Goal: Find specific page/section: Find specific page/section

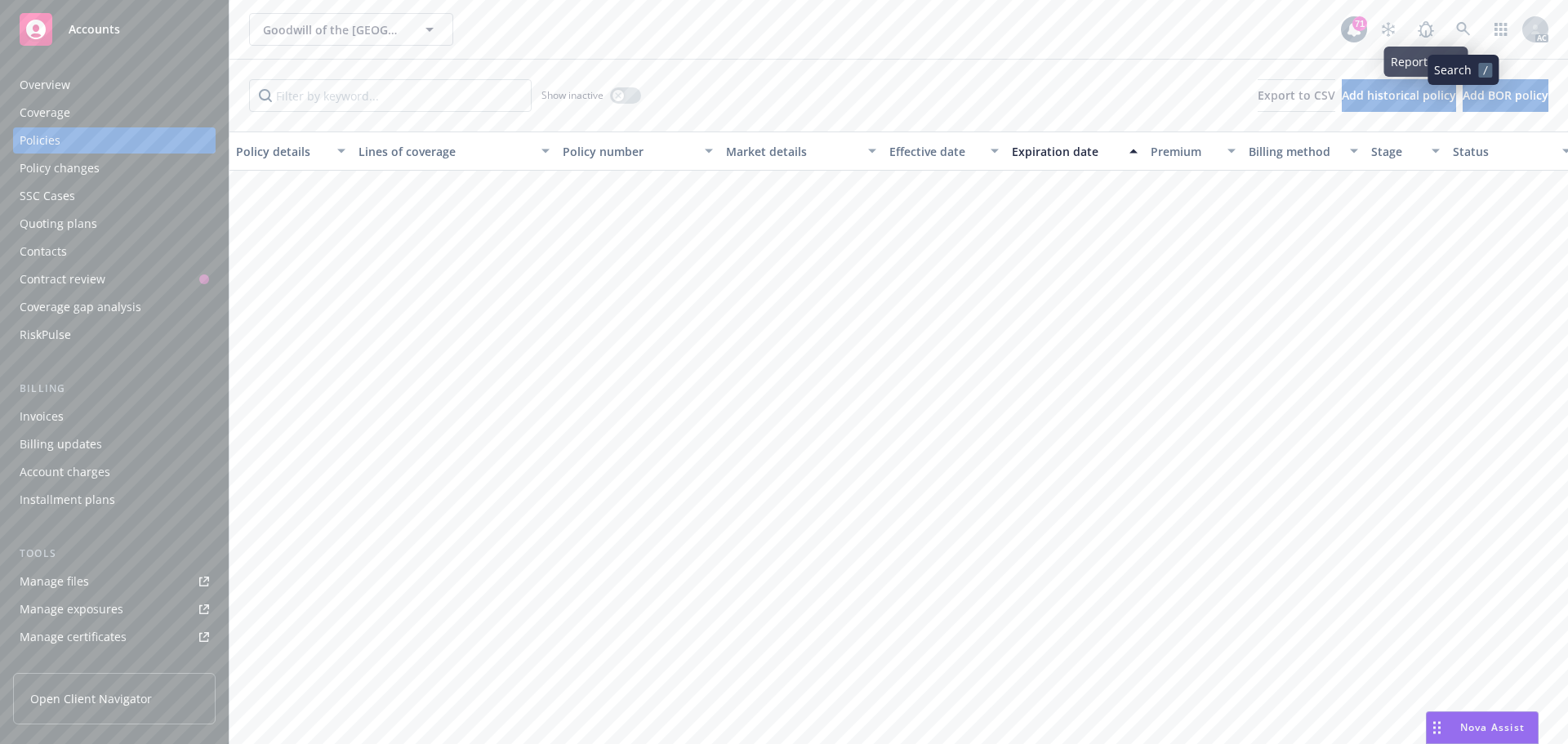
scroll to position [885, 0]
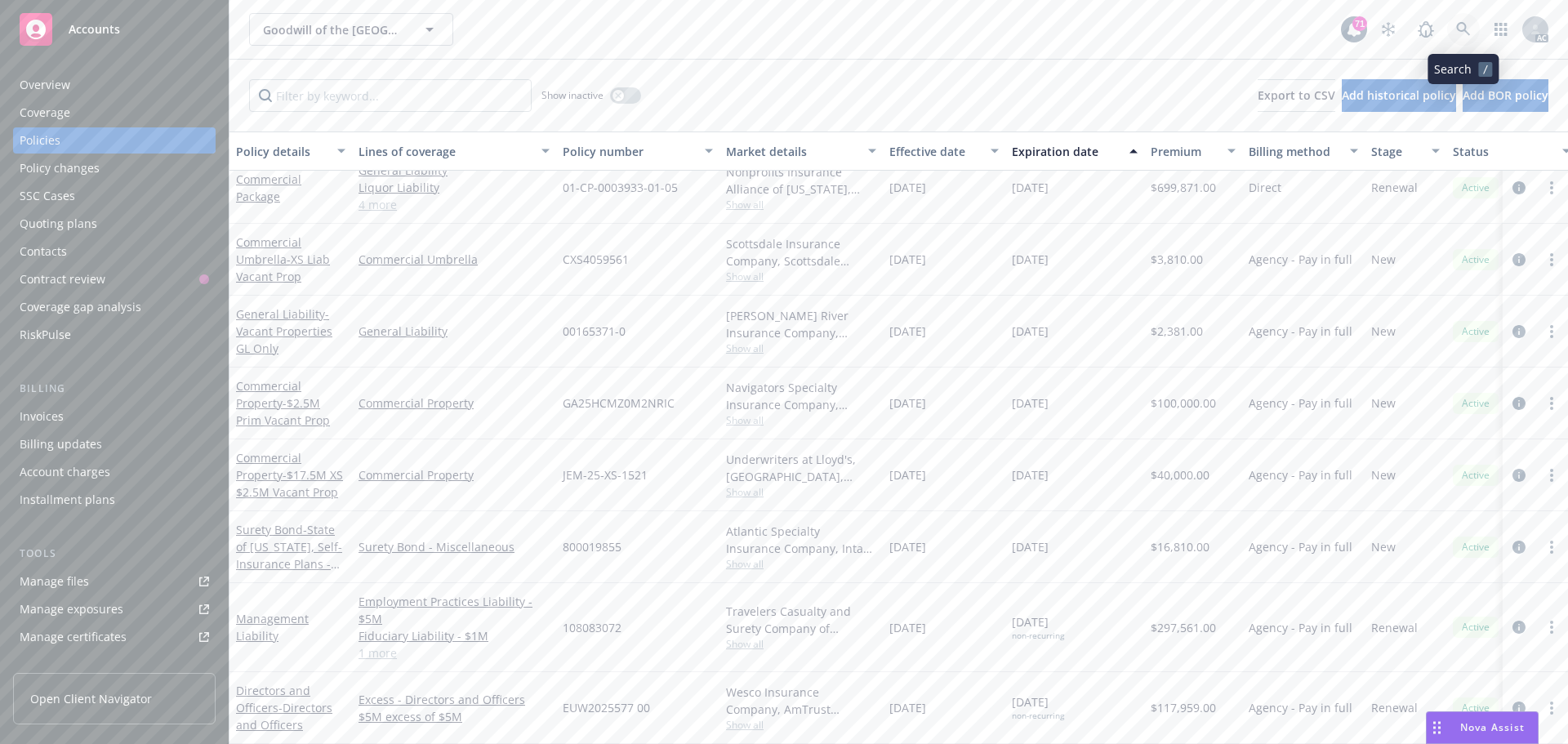
click at [1460, 25] on icon at bounding box center [1463, 29] width 15 height 15
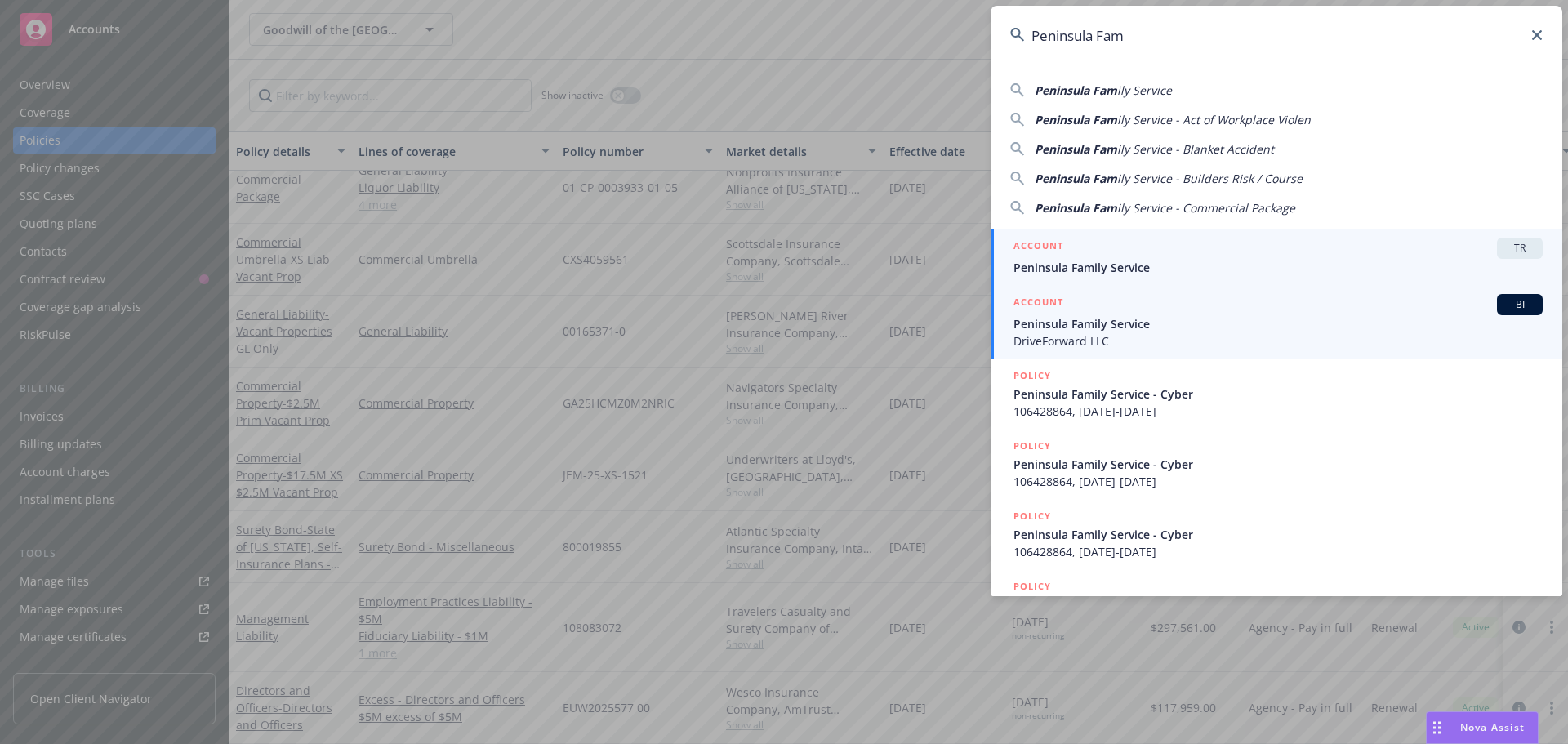
type input "Peninsula Fam"
click at [1034, 327] on span "Peninsula Family Service" at bounding box center [1277, 323] width 529 height 17
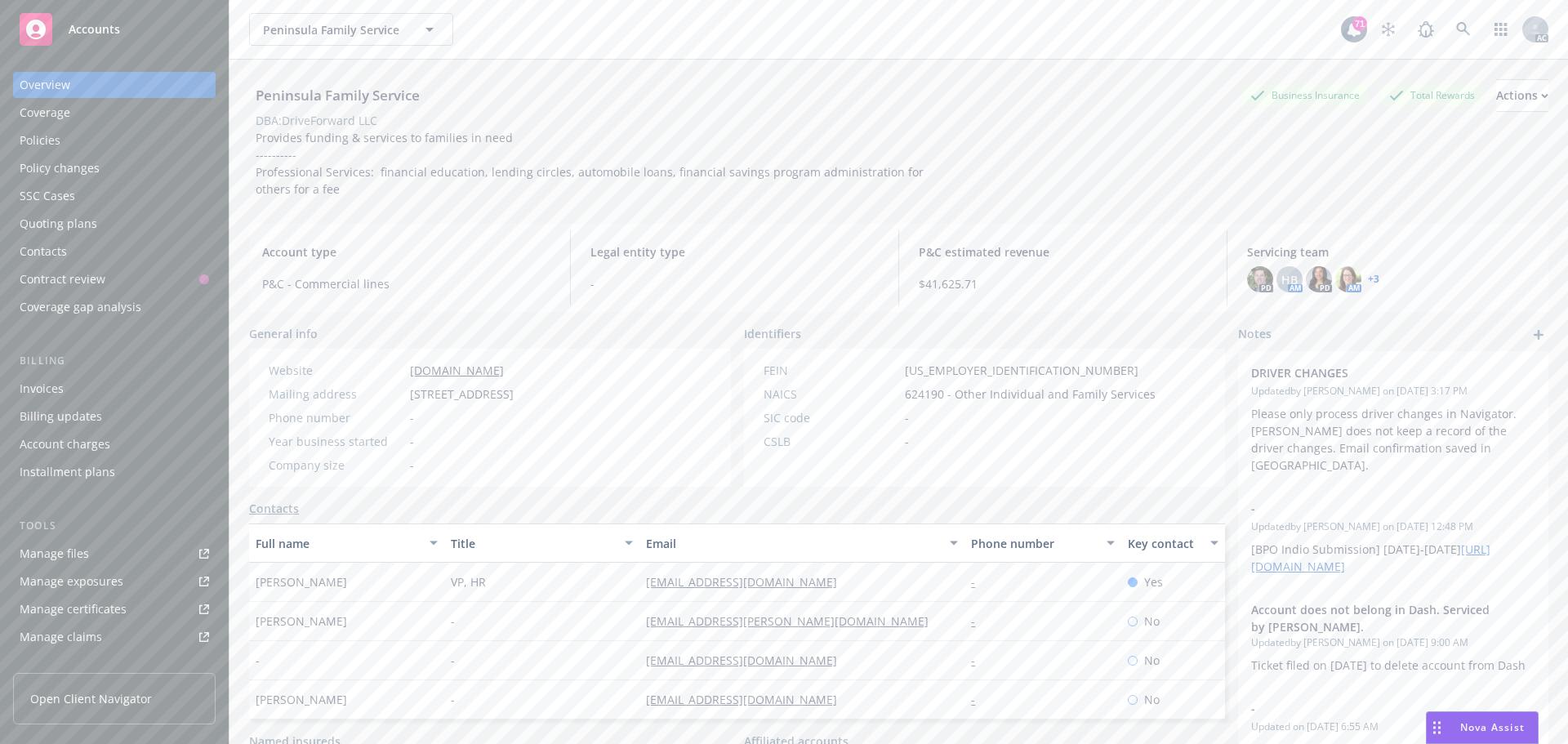
click at [61, 110] on div "Coverage" at bounding box center [45, 113] width 51 height 26
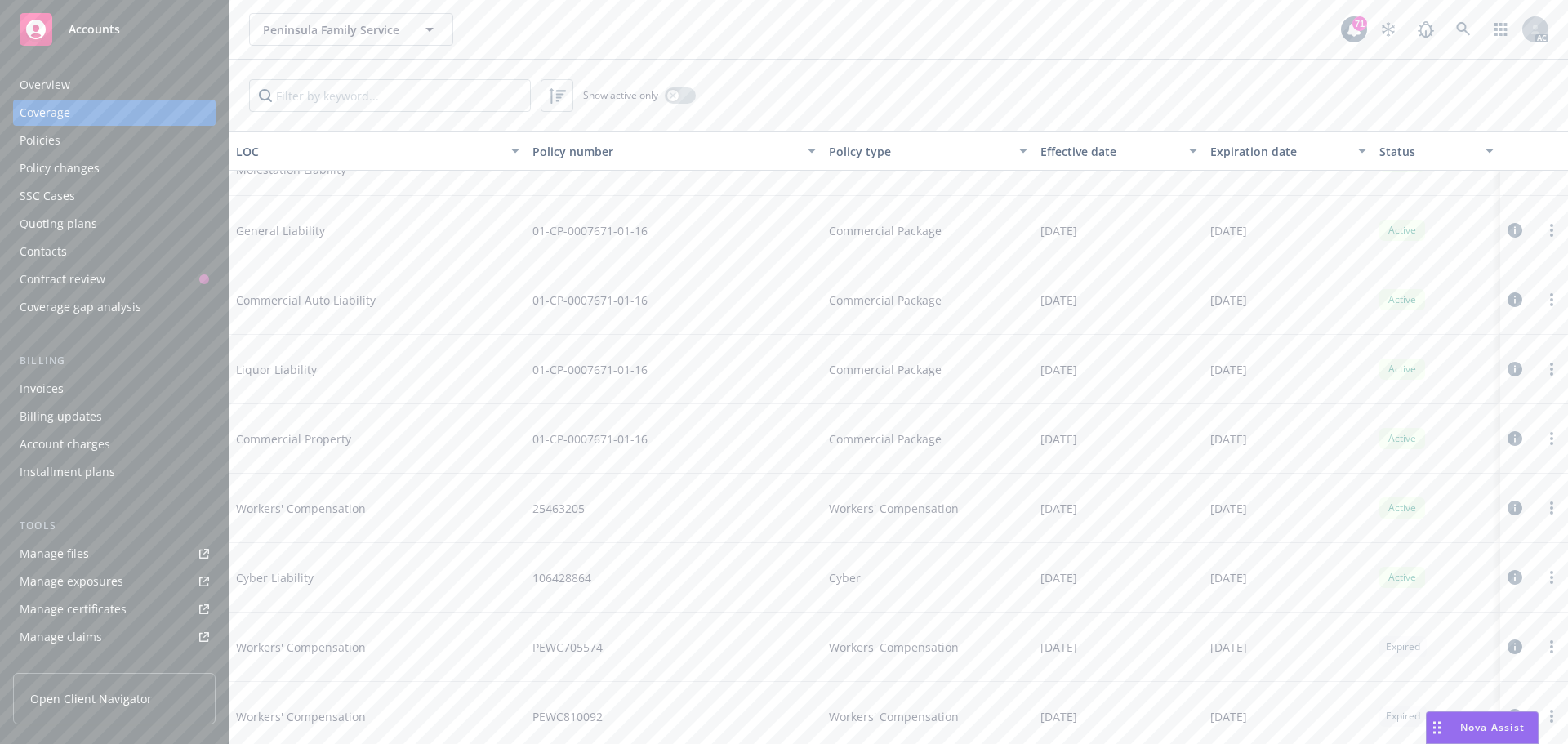
scroll to position [245, 0]
click at [297, 507] on span "Workers' Compensation" at bounding box center [359, 507] width 245 height 17
click at [34, 140] on div "Policies" at bounding box center [40, 140] width 41 height 26
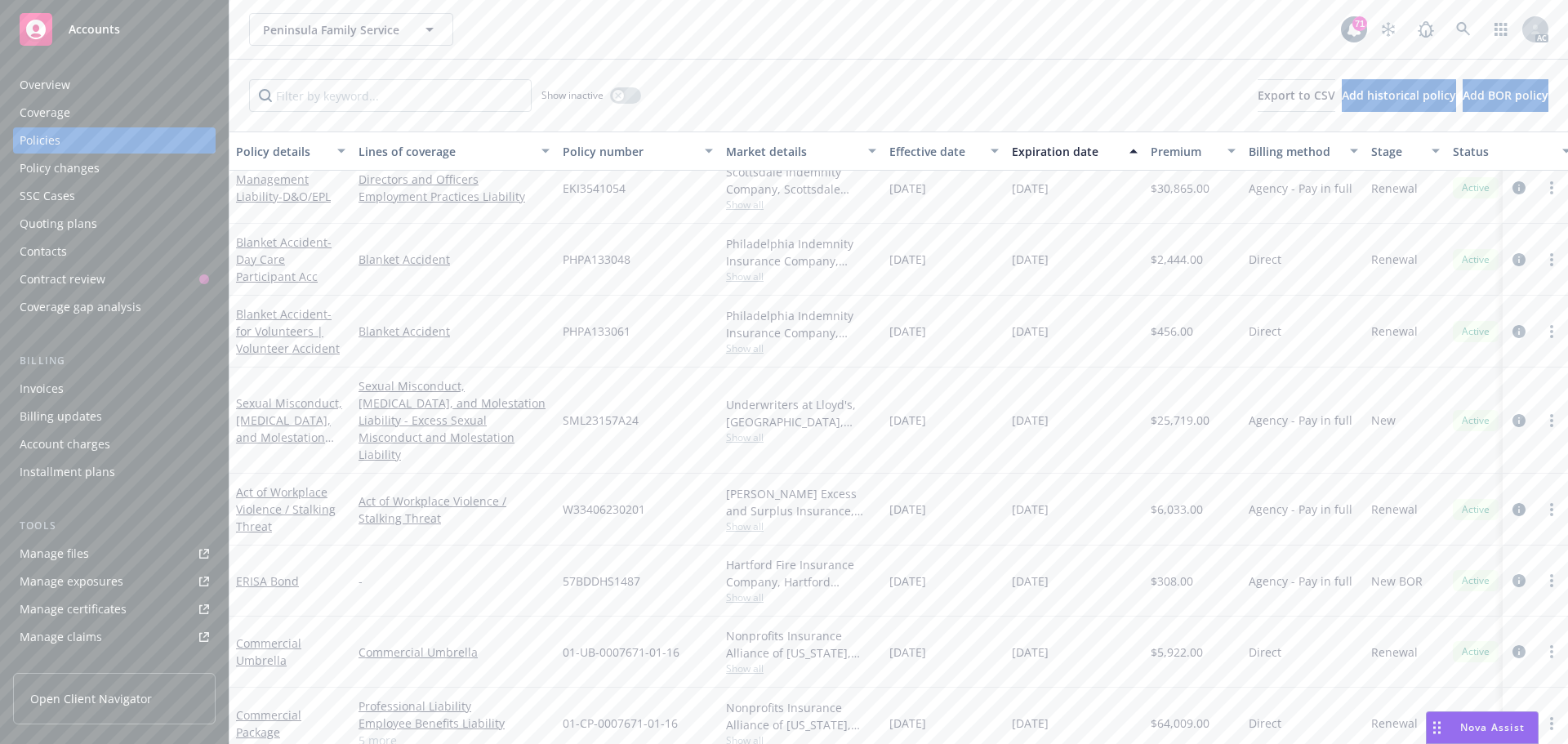
scroll to position [230, 0]
